Goal: Task Accomplishment & Management: Complete application form

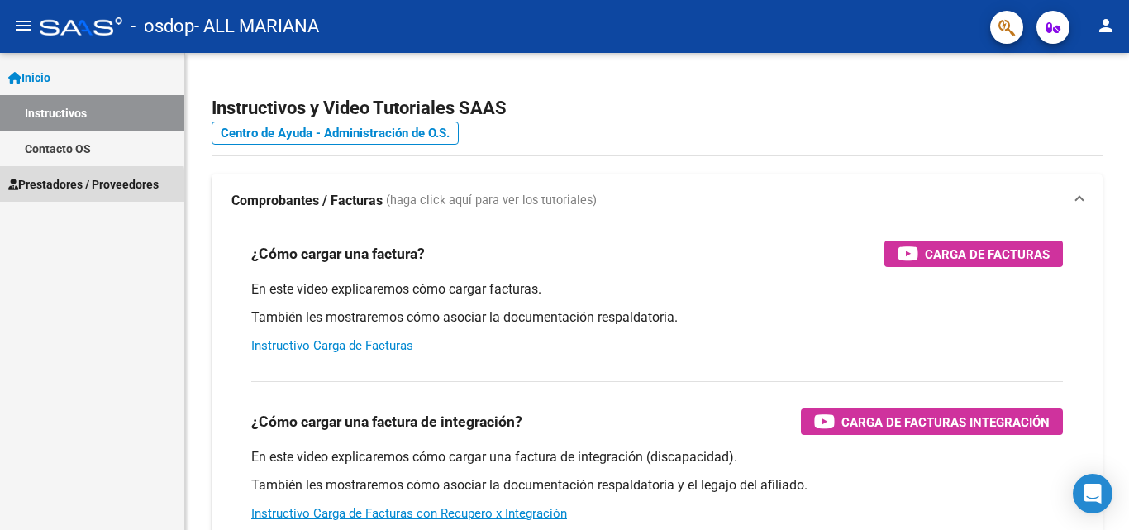
click at [53, 189] on span "Prestadores / Proveedores" at bounding box center [83, 184] width 150 height 18
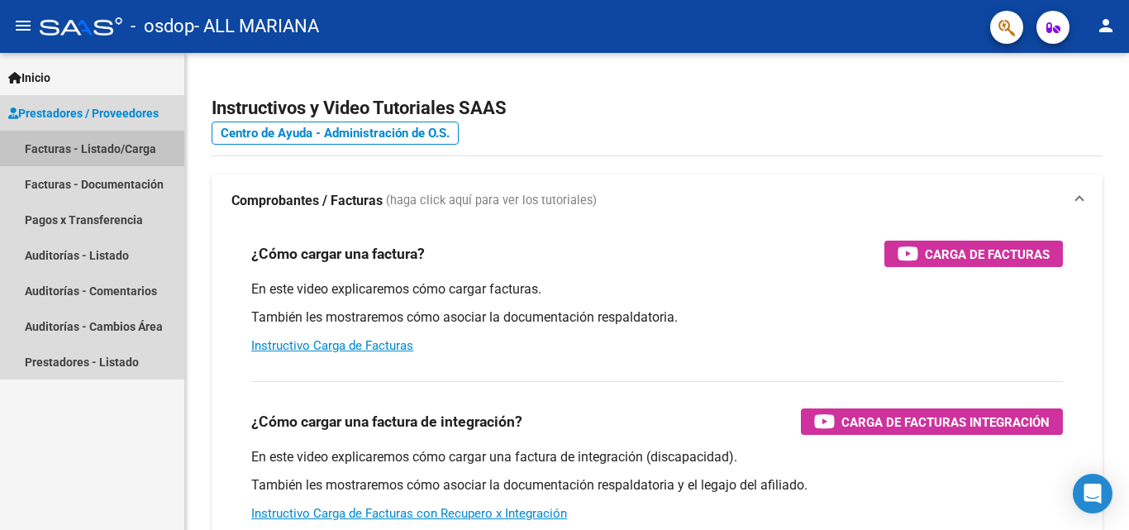
click at [84, 153] on link "Facturas - Listado/Carga" at bounding box center [92, 149] width 184 height 36
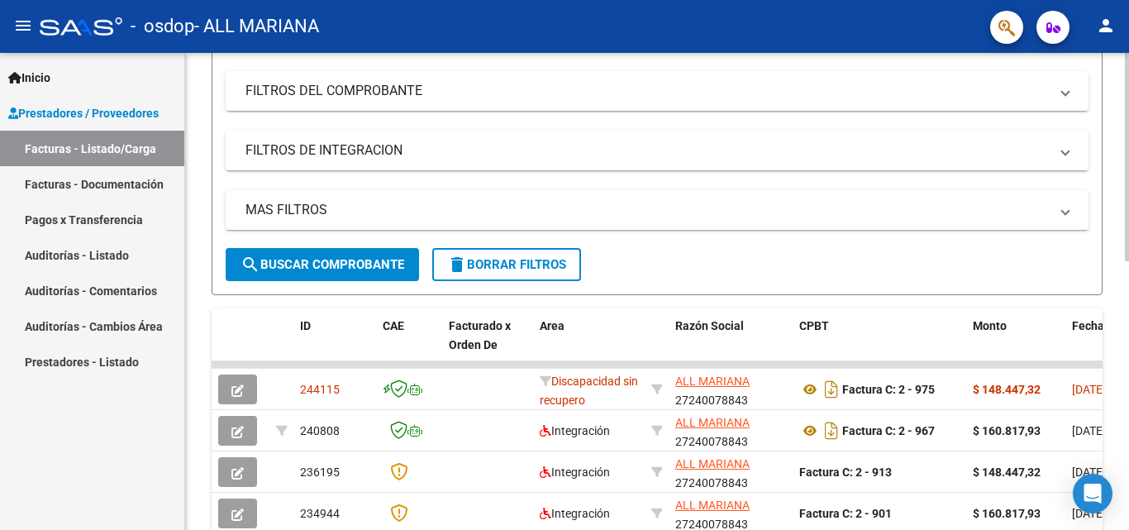
scroll to position [496, 0]
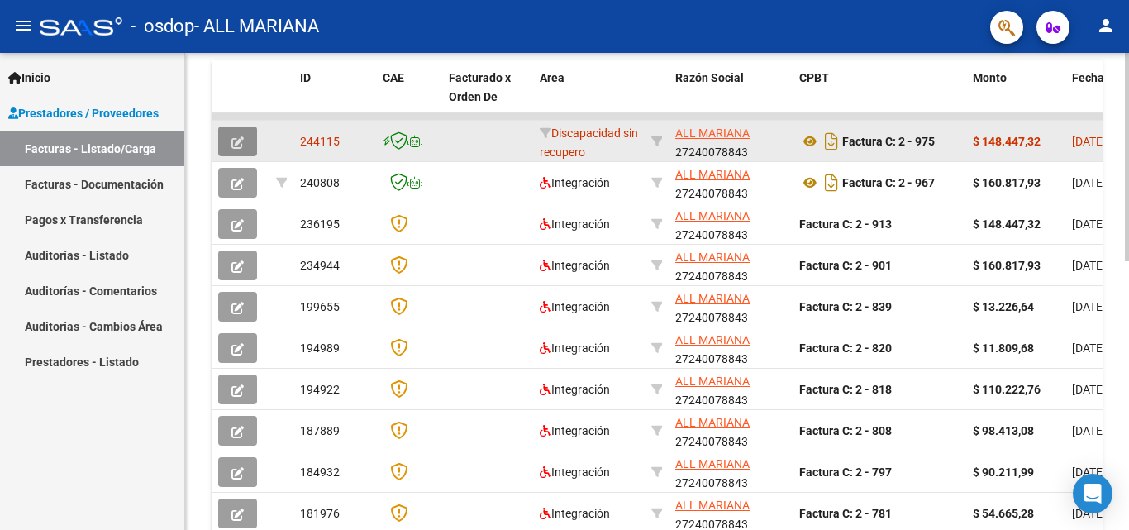
click at [228, 135] on button "button" at bounding box center [237, 141] width 39 height 30
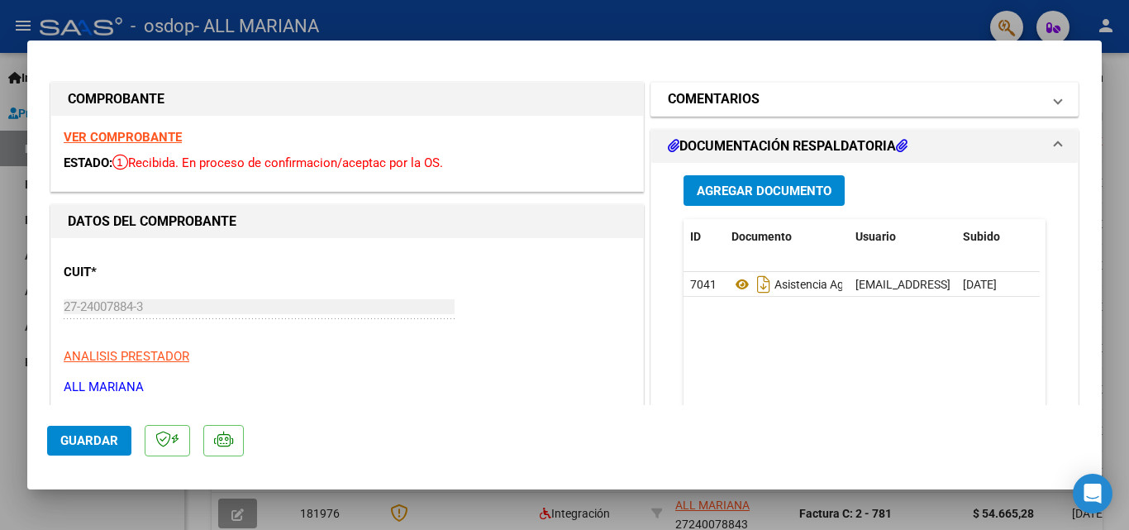
click at [805, 107] on mat-panel-title "COMENTARIOS" at bounding box center [855, 99] width 374 height 20
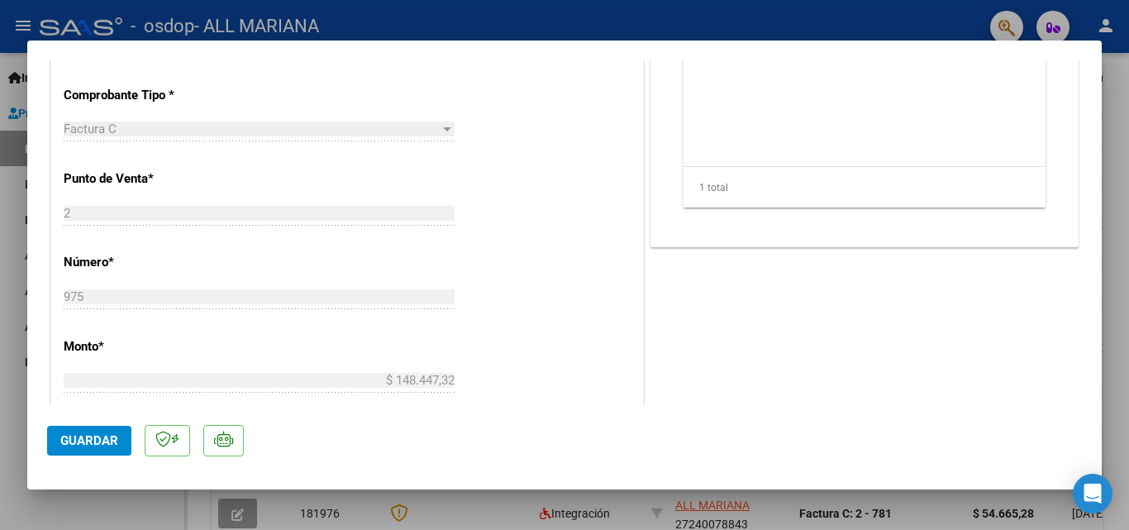
scroll to position [171, 0]
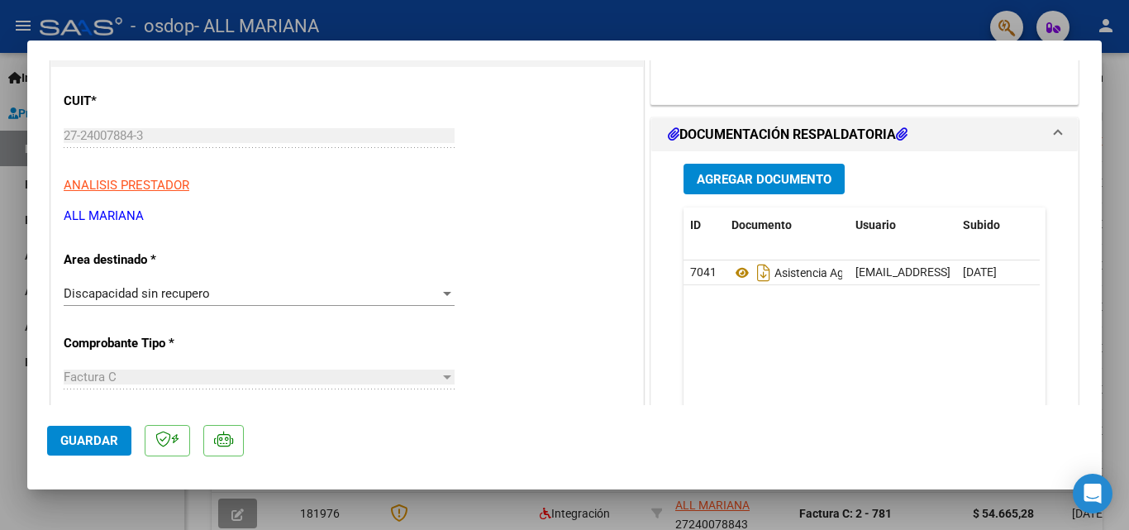
click at [1055, 127] on span at bounding box center [1058, 135] width 7 height 20
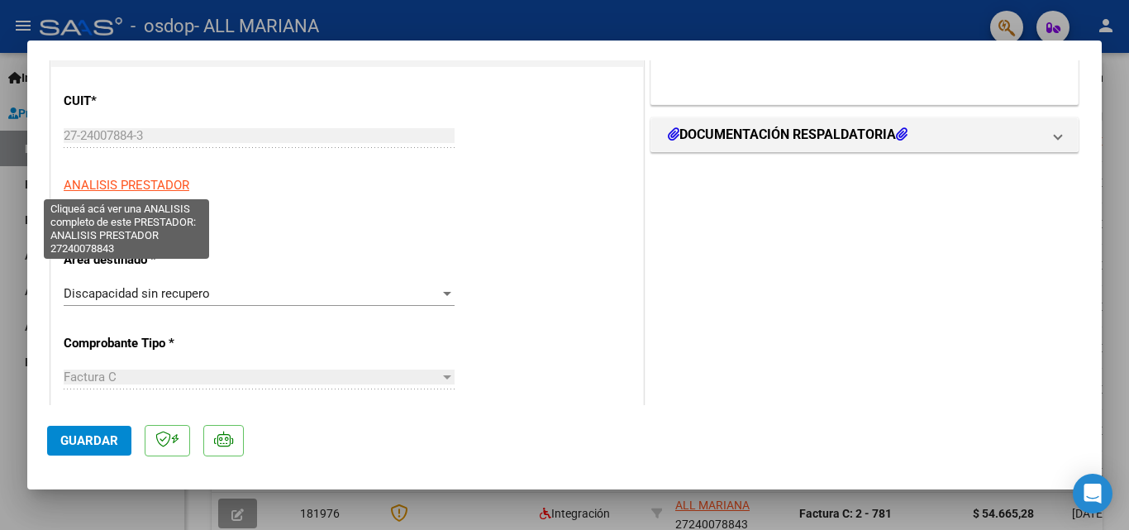
click at [126, 187] on span "ANALISIS PRESTADOR" at bounding box center [127, 185] width 126 height 15
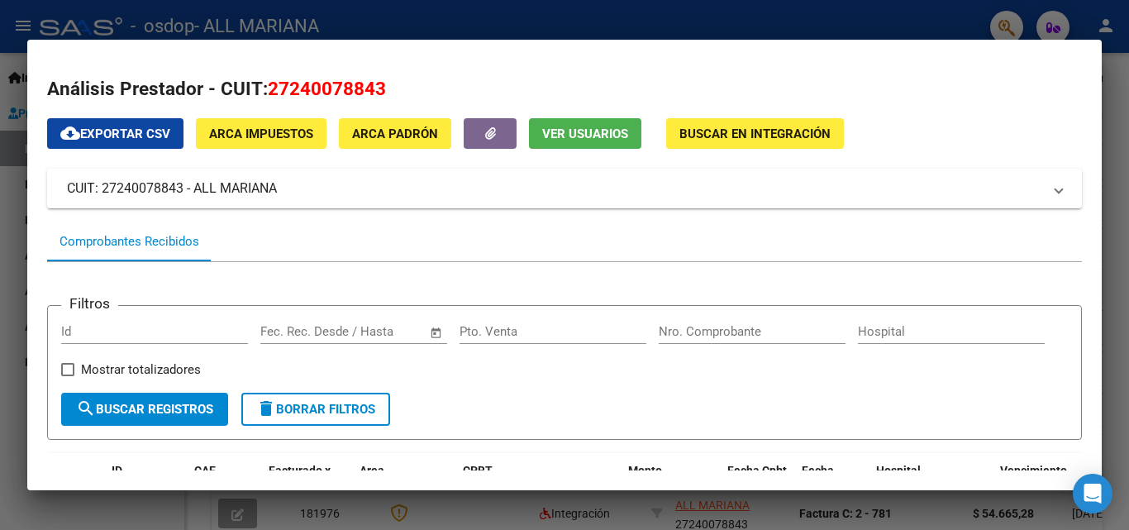
click at [714, 136] on span "Buscar en Integración" at bounding box center [754, 133] width 151 height 15
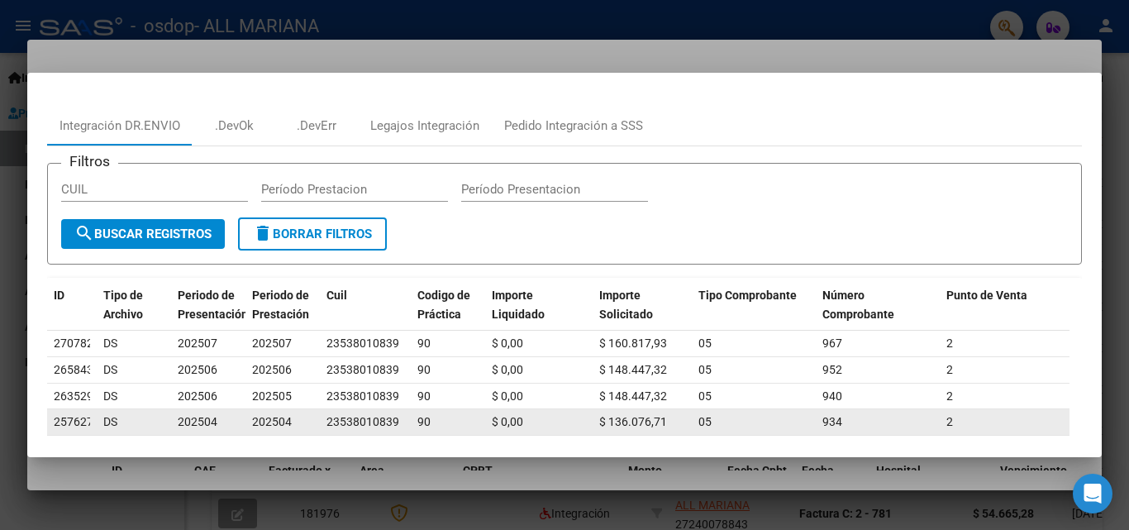
click at [219, 417] on div "202504" at bounding box center [208, 421] width 61 height 19
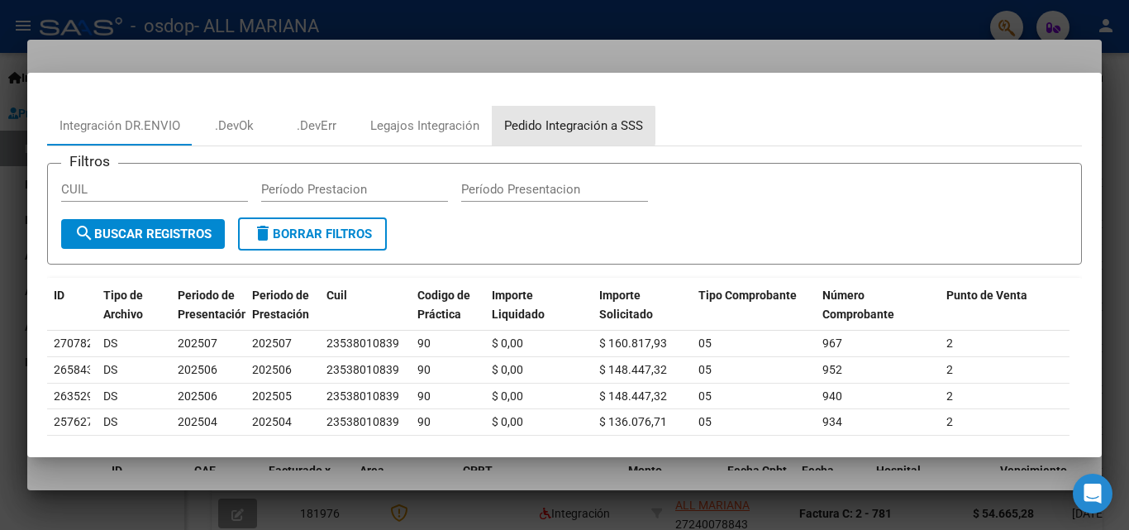
click at [559, 126] on div "Pedido Integración a SSS" at bounding box center [573, 126] width 139 height 19
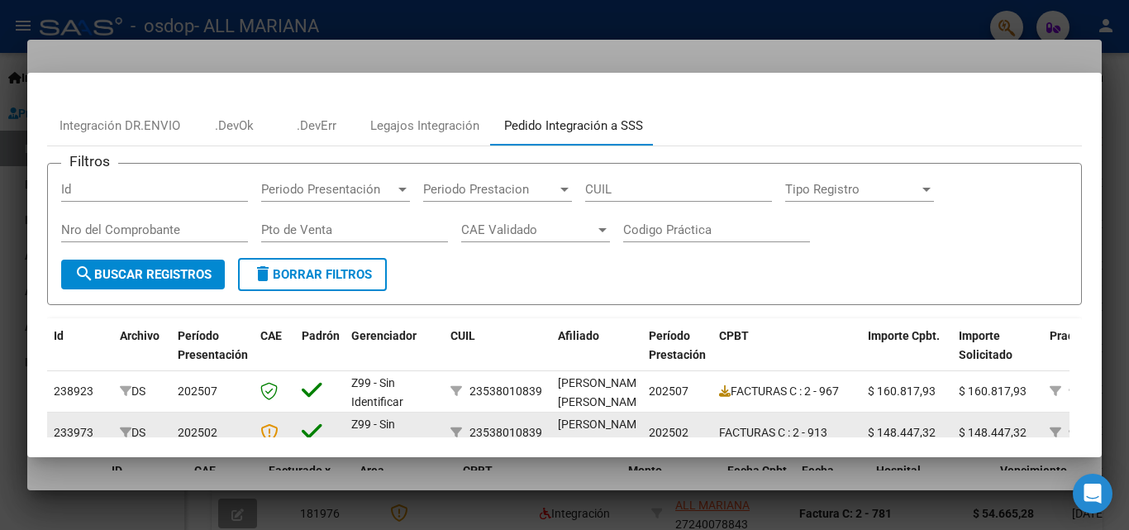
scroll to position [248, 0]
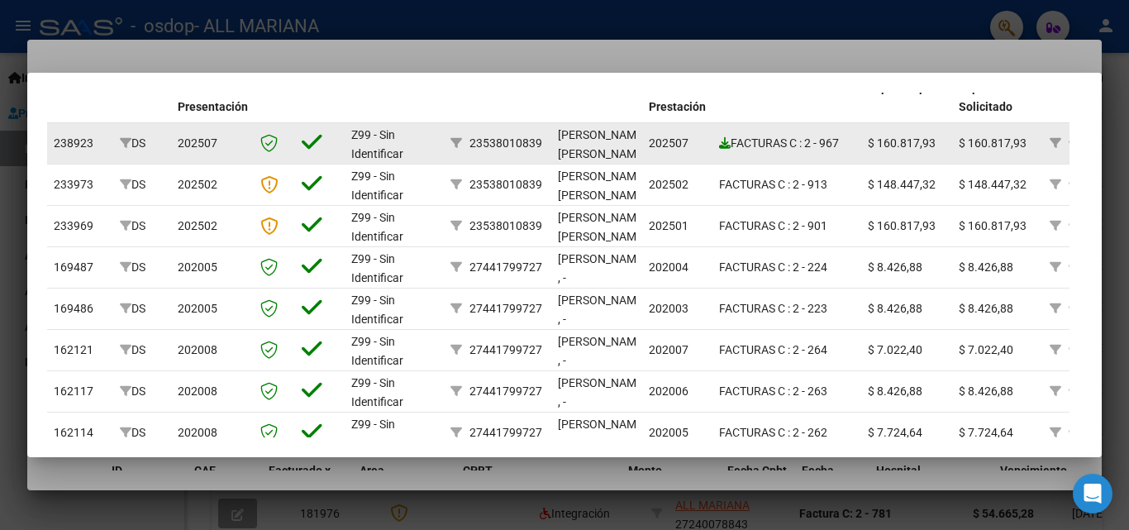
click at [725, 142] on icon at bounding box center [725, 143] width 12 height 12
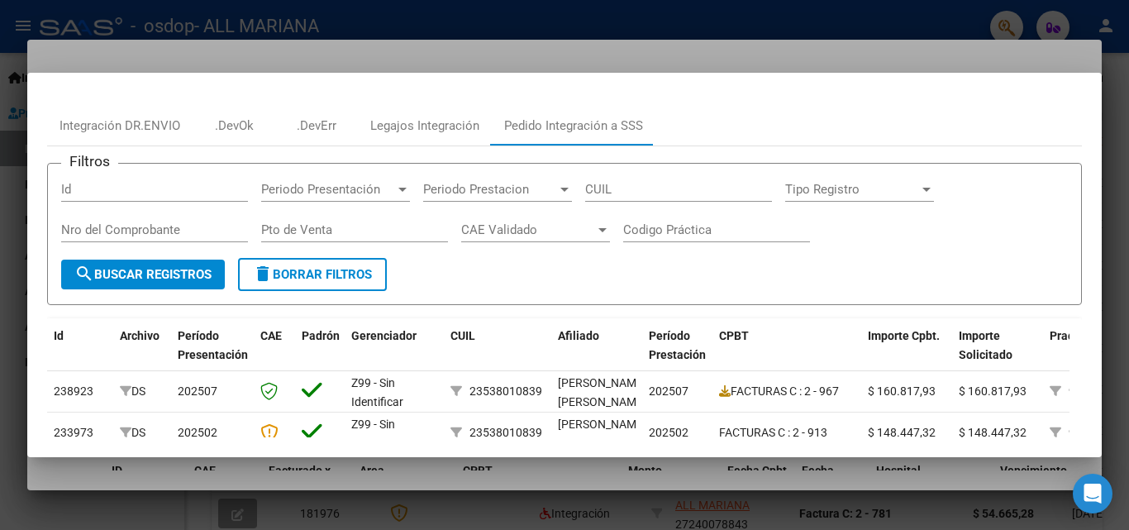
scroll to position [420, 0]
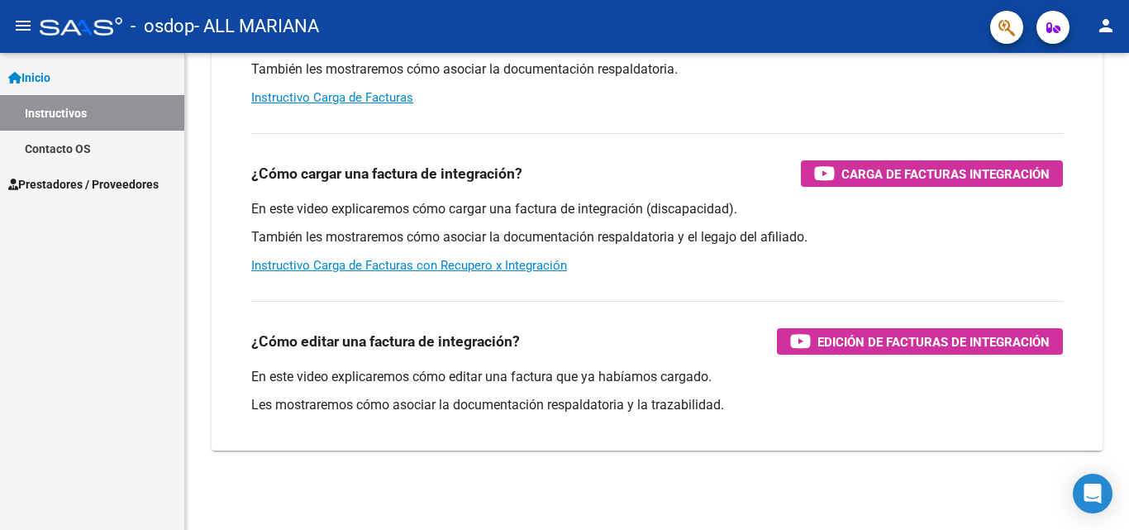
scroll to position [248, 0]
click at [132, 182] on span "Prestadores / Proveedores" at bounding box center [83, 184] width 150 height 18
click at [100, 190] on span "Prestadores / Proveedores" at bounding box center [83, 184] width 150 height 18
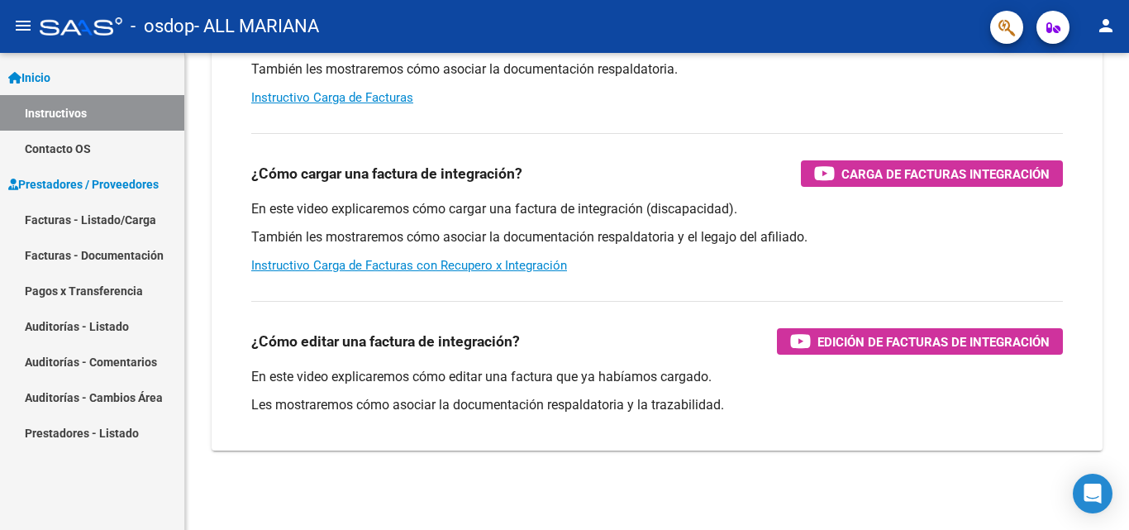
click at [84, 250] on link "Facturas - Documentación" at bounding box center [92, 255] width 184 height 36
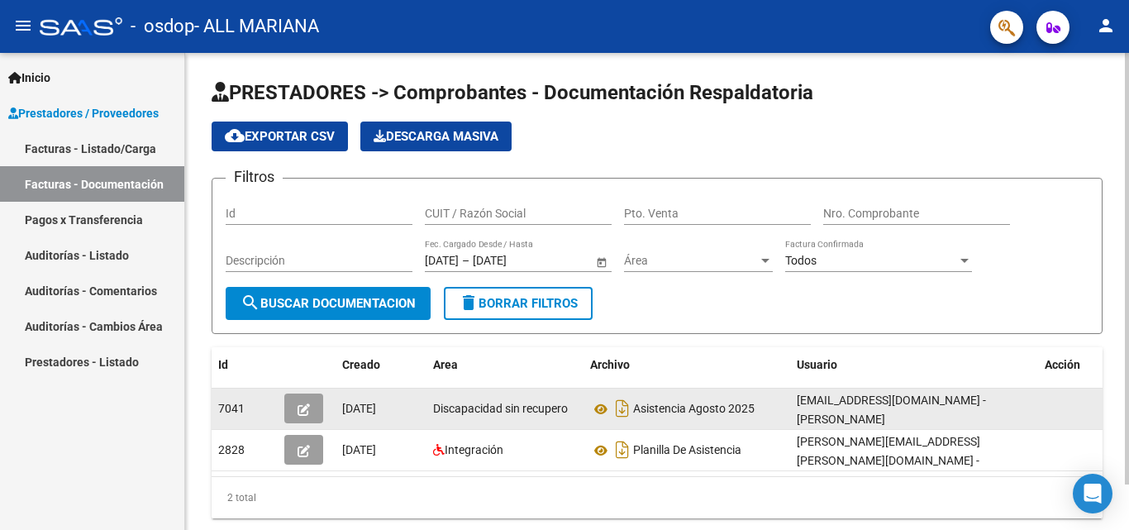
click at [300, 408] on icon "button" at bounding box center [304, 409] width 12 height 12
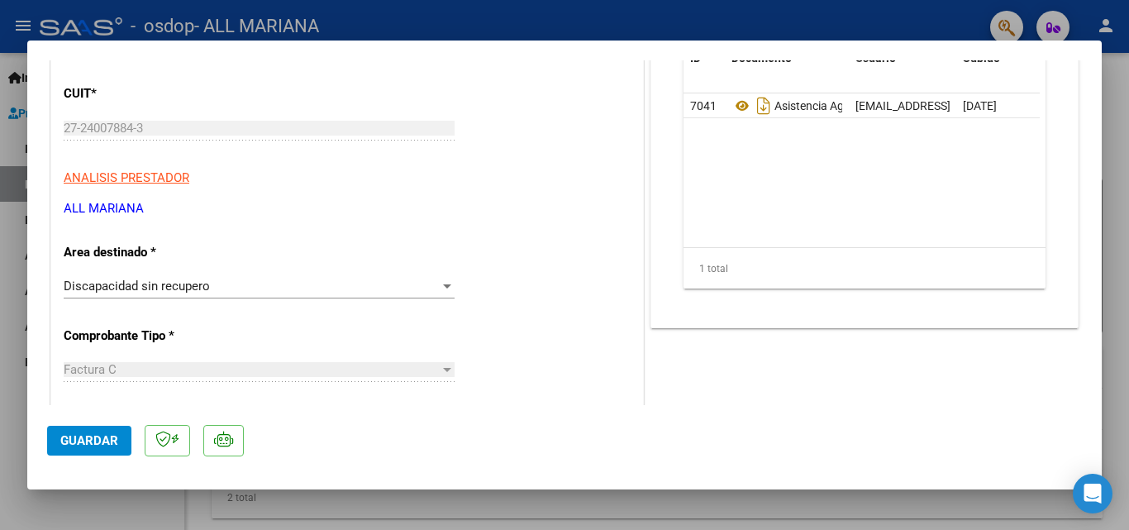
scroll to position [159, 0]
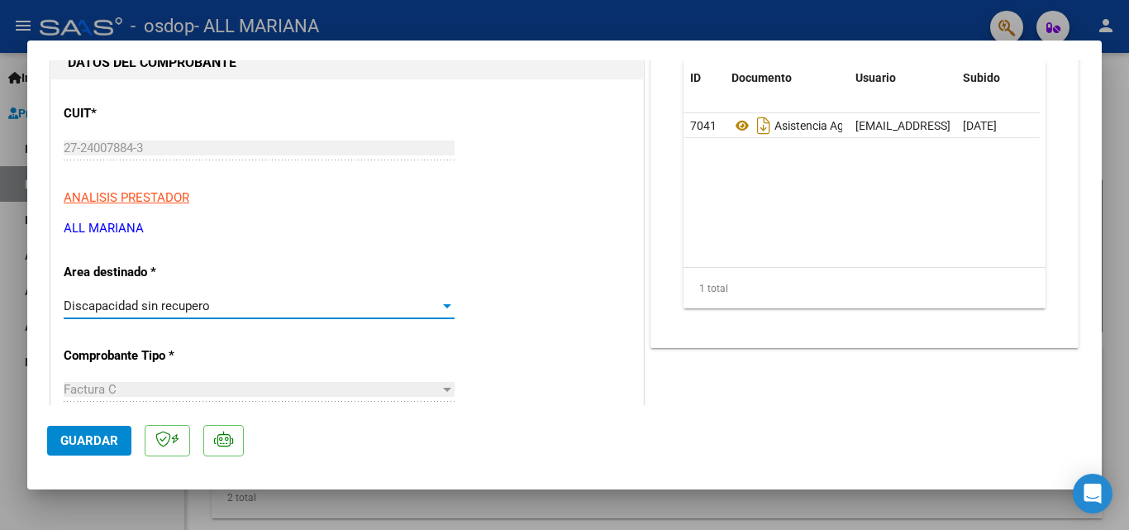
click at [229, 306] on div "Discapacidad sin recupero" at bounding box center [252, 305] width 376 height 15
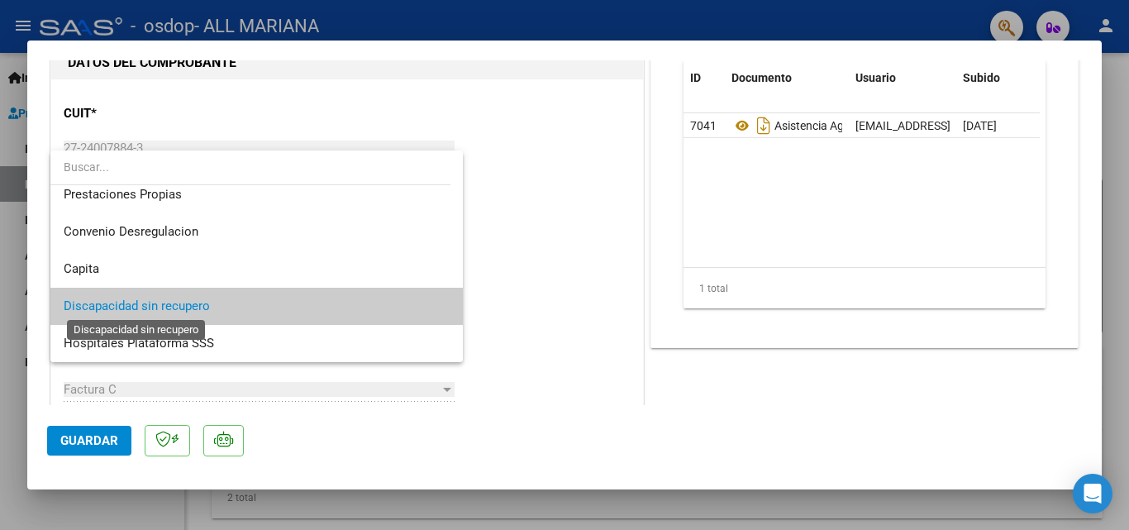
scroll to position [0, 0]
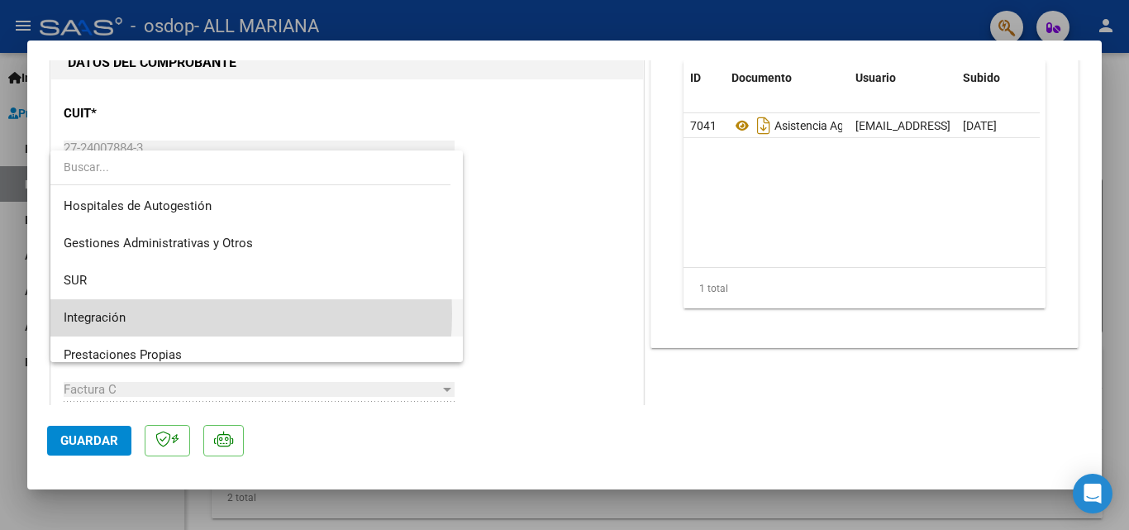
click at [141, 313] on span "Integración" at bounding box center [257, 317] width 386 height 37
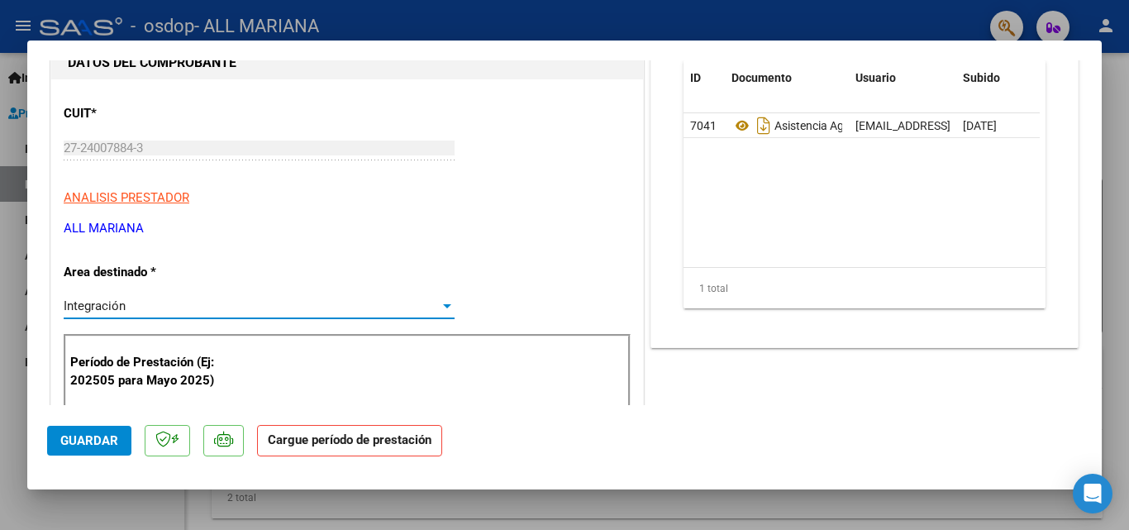
scroll to position [407, 0]
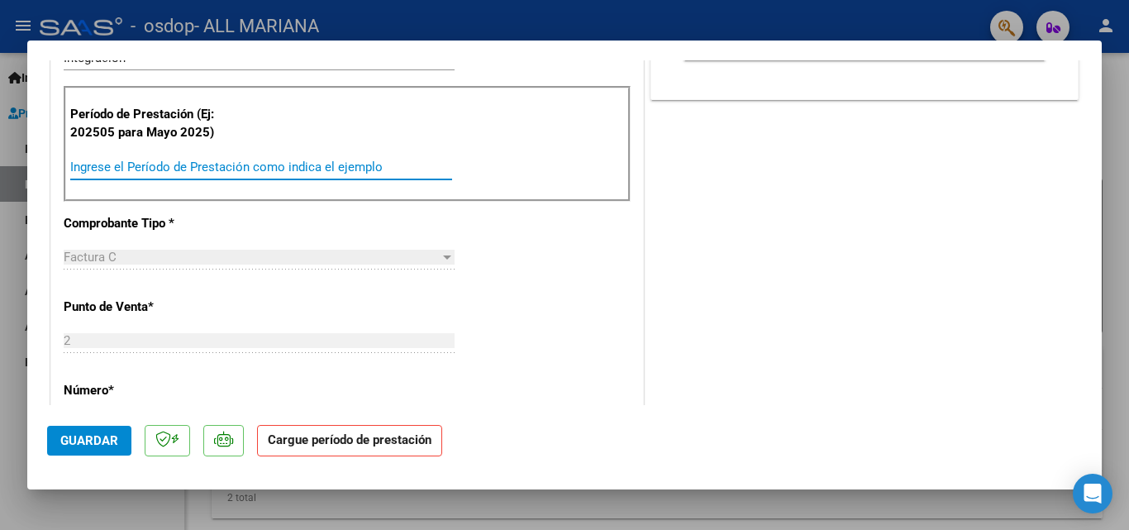
click at [163, 169] on input "Ingrese el Período de Prestación como indica el ejemplo" at bounding box center [261, 167] width 382 height 15
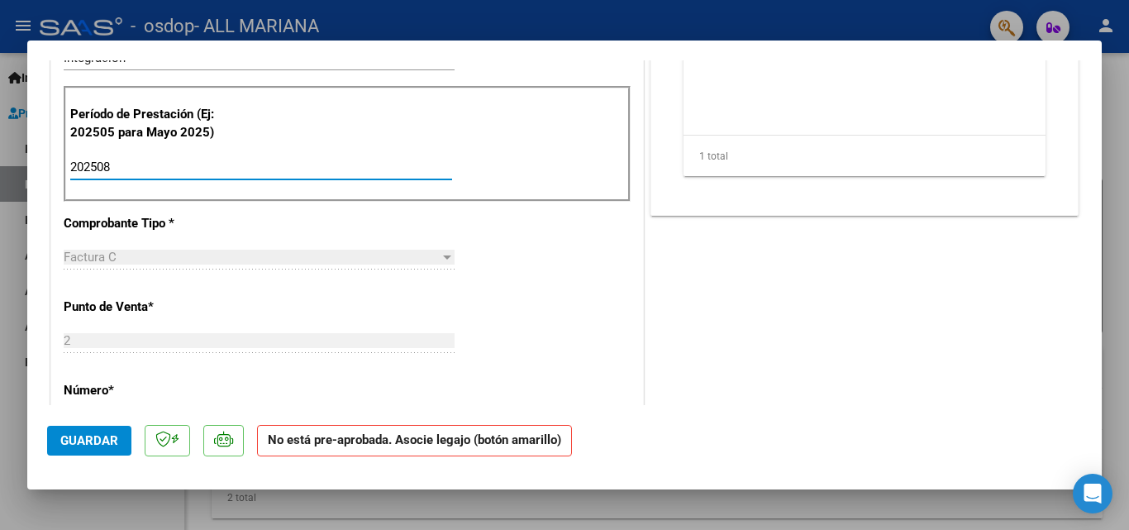
scroll to position [159, 0]
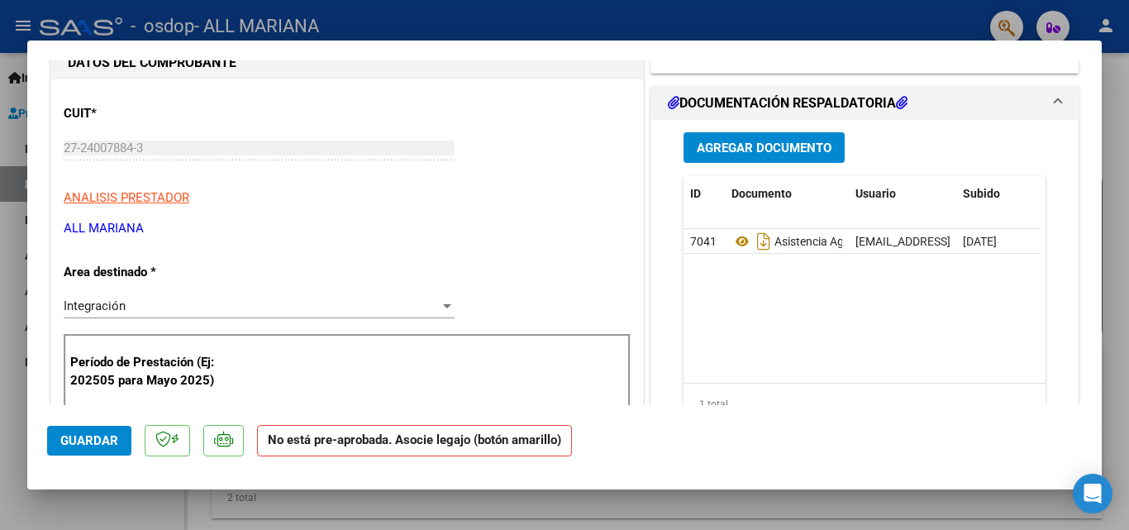
type input "202508"
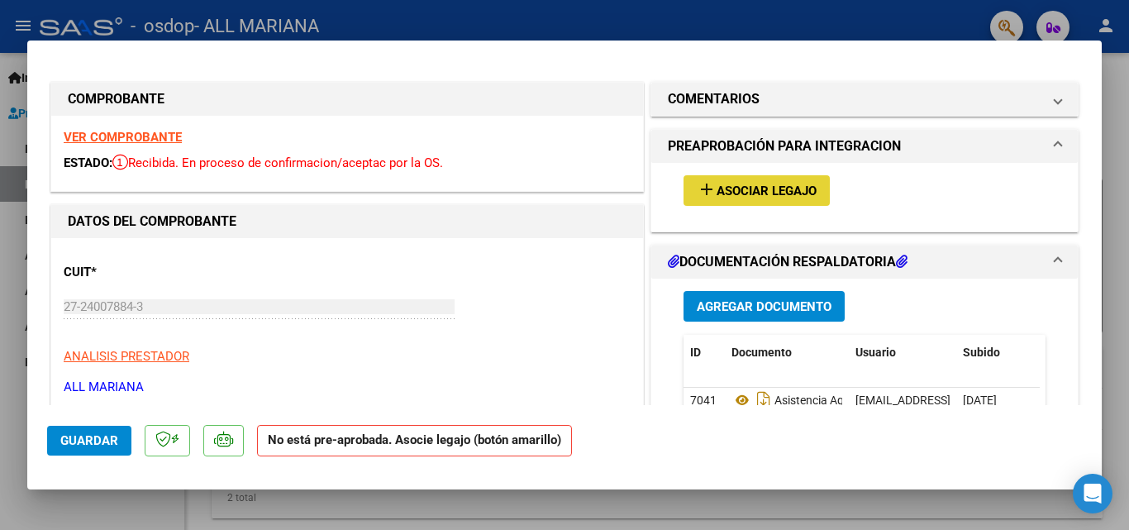
click at [752, 197] on span "Asociar Legajo" at bounding box center [767, 190] width 100 height 15
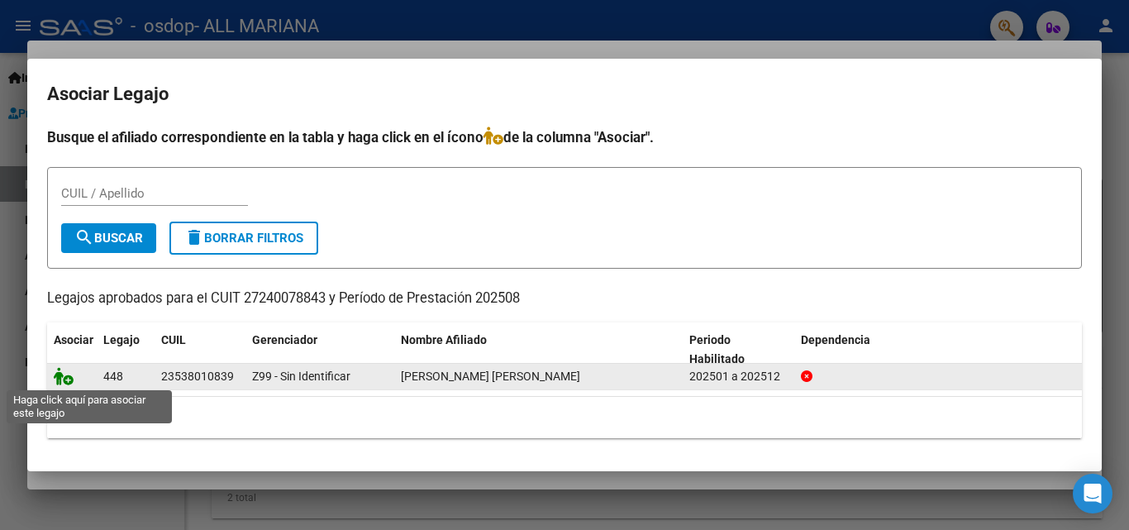
click at [66, 378] on icon at bounding box center [64, 376] width 20 height 18
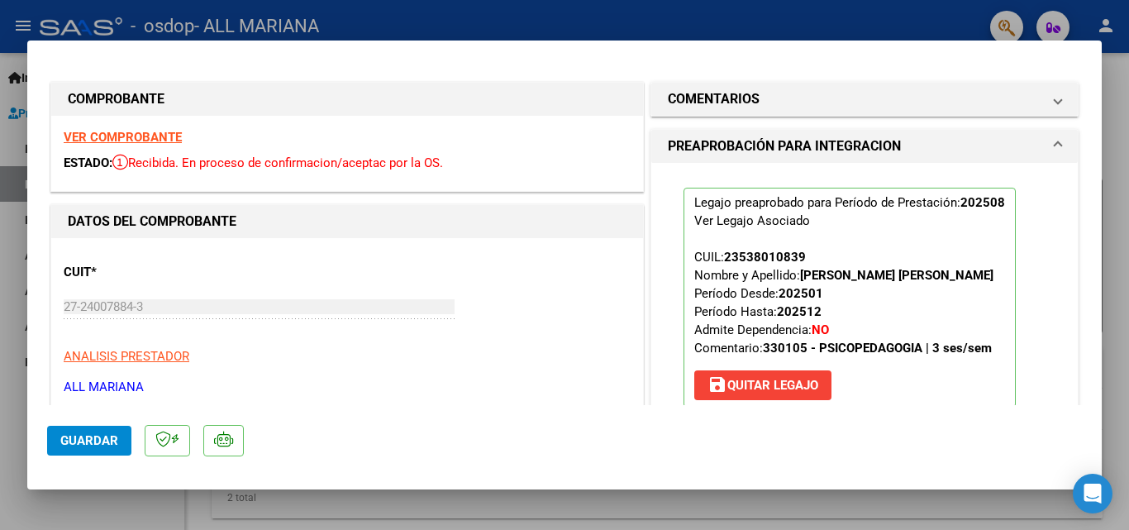
scroll to position [248, 0]
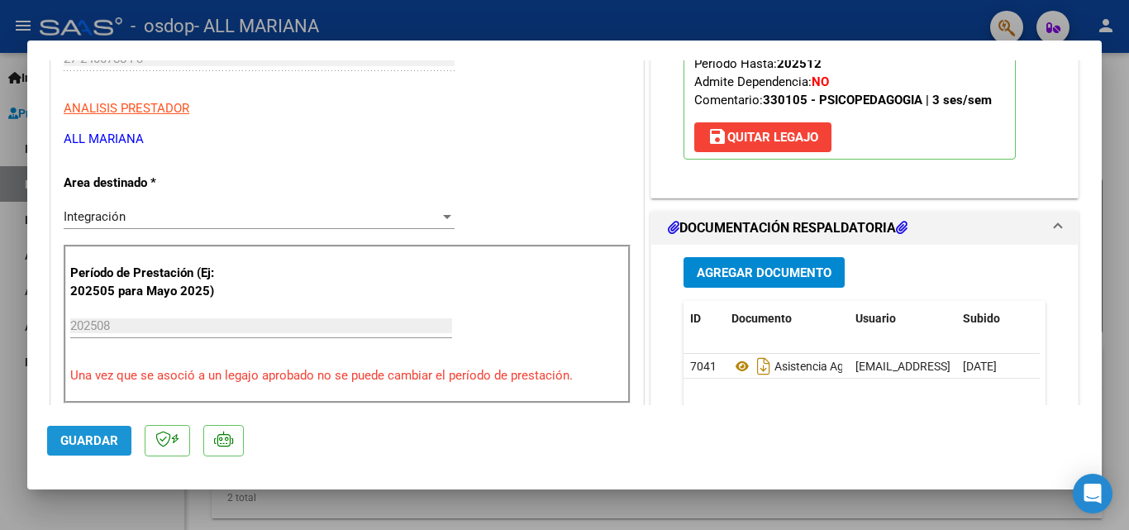
click at [89, 441] on span "Guardar" at bounding box center [89, 440] width 58 height 15
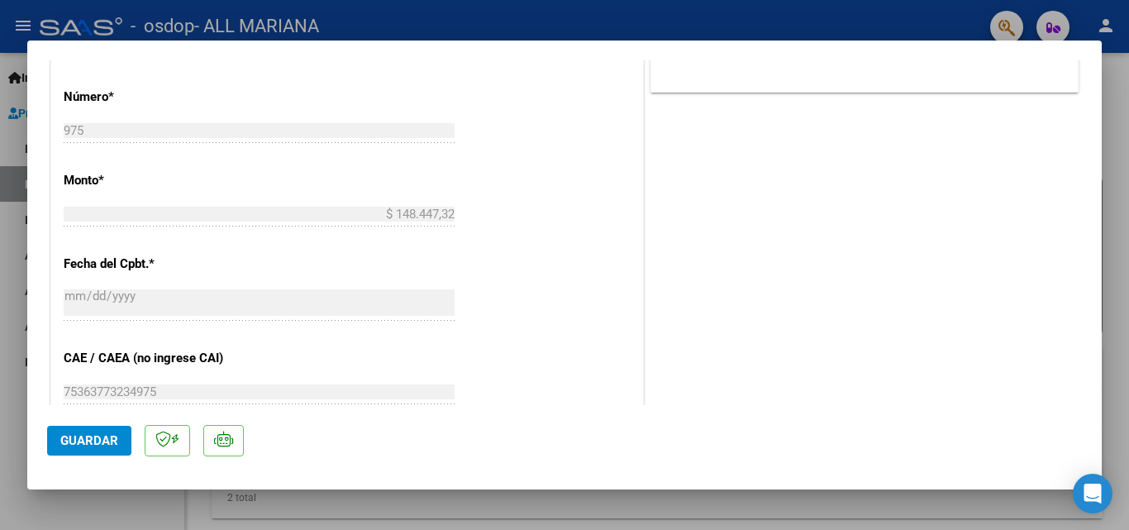
scroll to position [1074, 0]
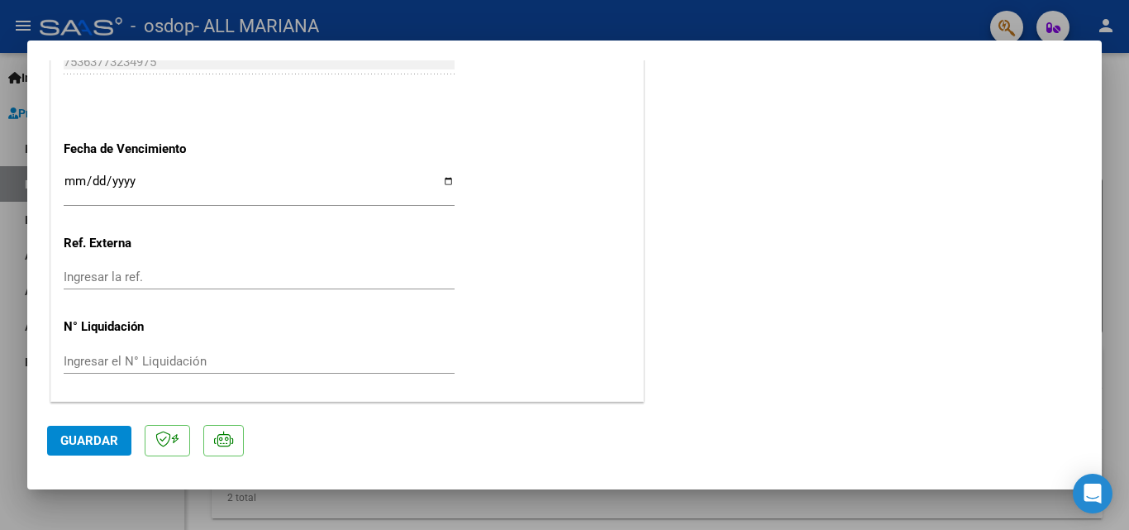
click at [79, 434] on span "Guardar" at bounding box center [89, 440] width 58 height 15
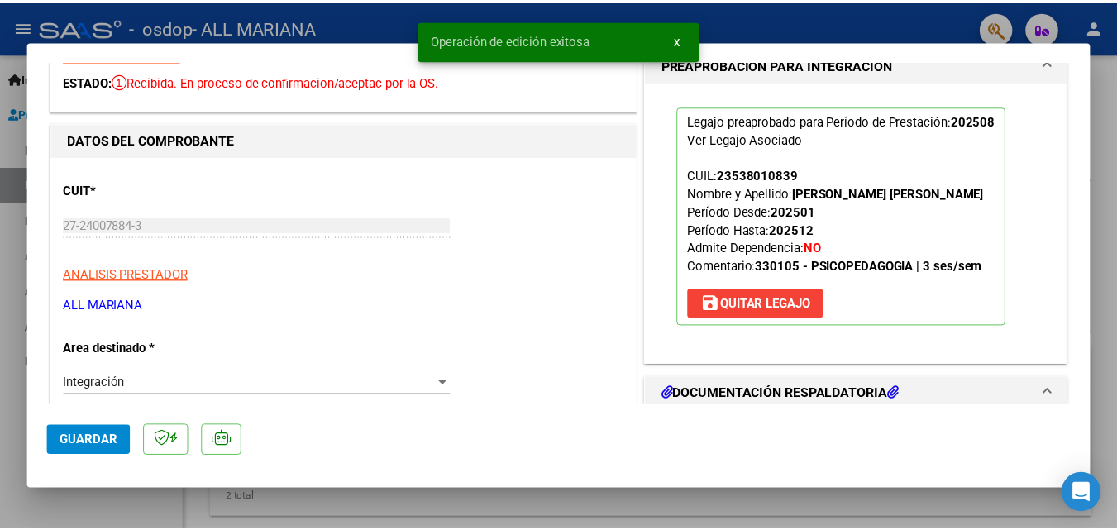
scroll to position [0, 0]
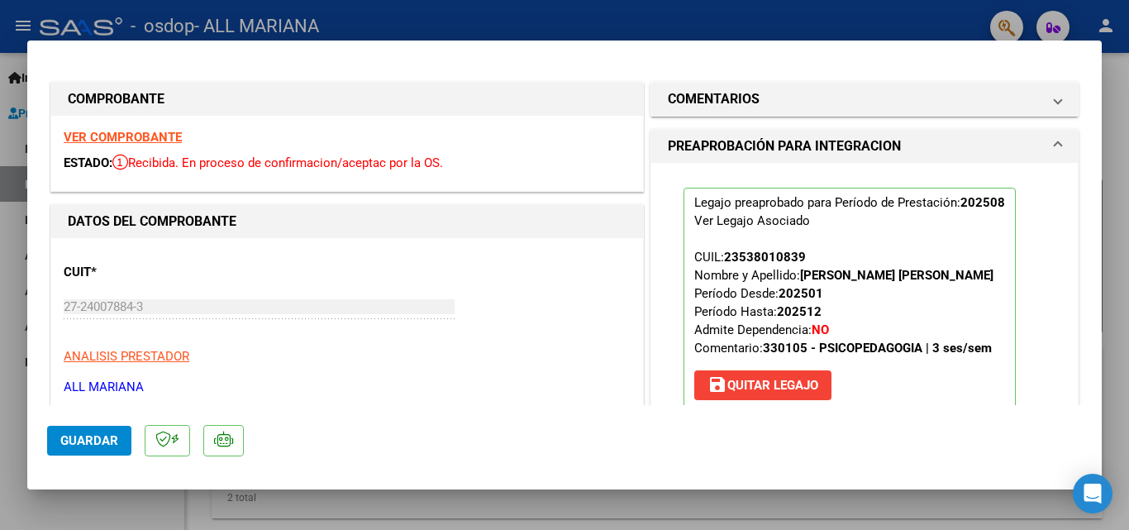
click at [879, 31] on div at bounding box center [564, 265] width 1129 height 530
type input "$ 0,00"
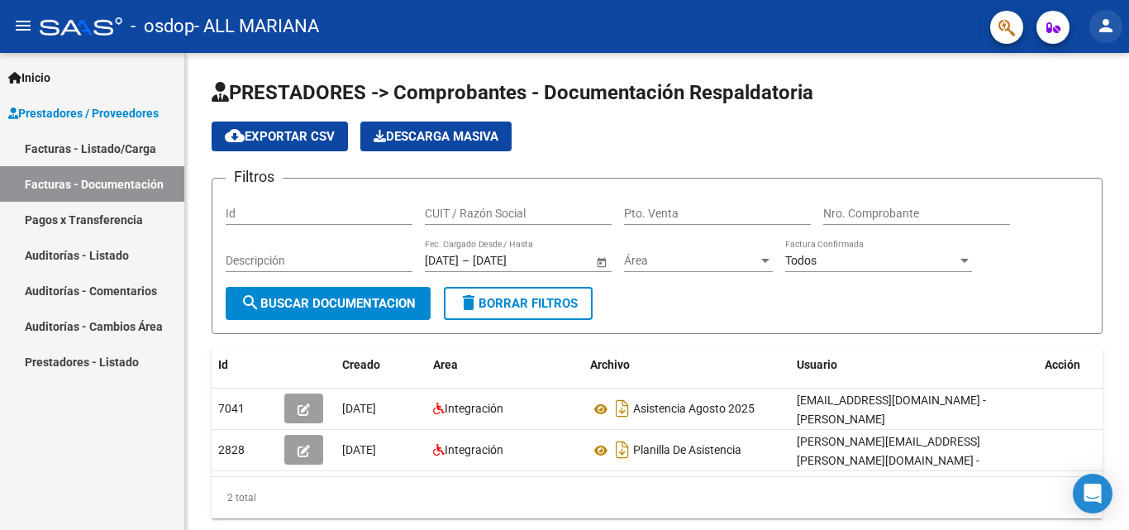
click at [1104, 23] on mat-icon "person" at bounding box center [1106, 26] width 20 height 20
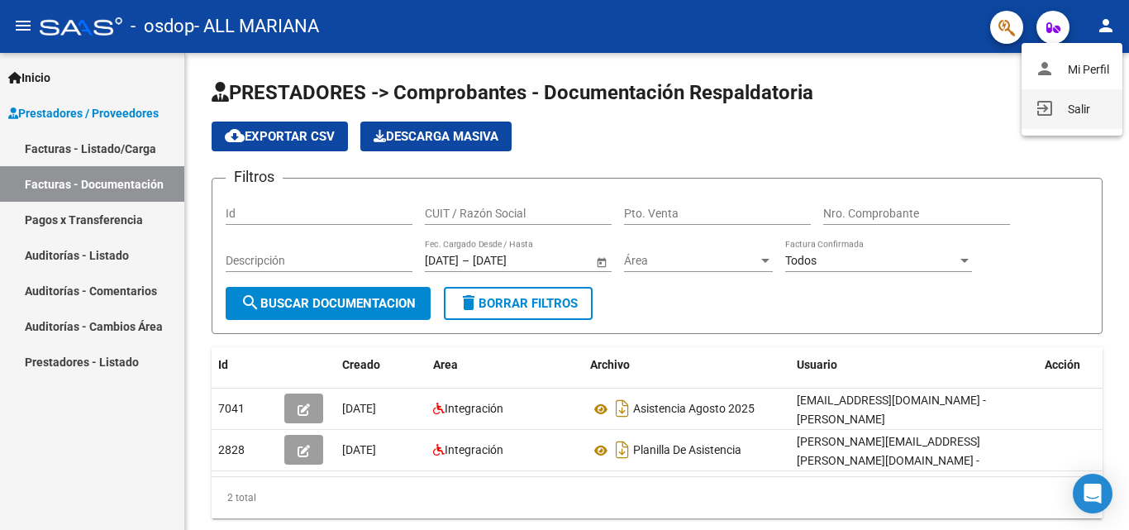
click at [1065, 108] on button "exit_to_app Salir" at bounding box center [1072, 109] width 101 height 40
